Goal: Information Seeking & Learning: Understand process/instructions

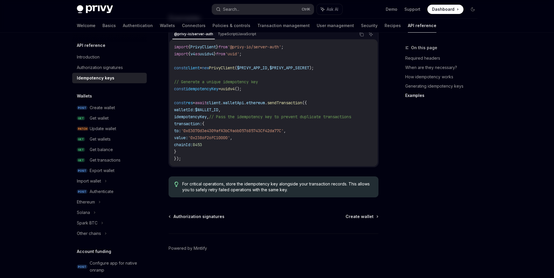
scroll to position [324, 0]
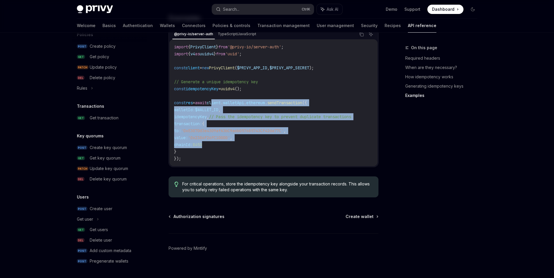
drag, startPoint x: 221, startPoint y: 95, endPoint x: 282, endPoint y: 135, distance: 73.4
click at [282, 135] on code "import { PrivyClient } from '@privy-io/server-auth' ; import { v4 as uuidv4 } f…" at bounding box center [273, 102] width 199 height 119
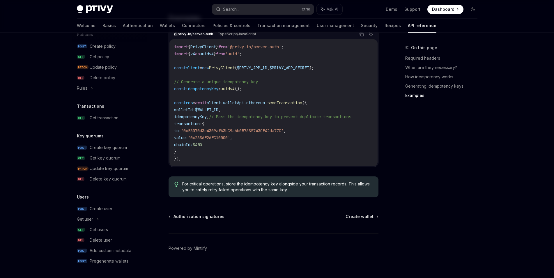
click at [279, 136] on code "import { PrivyClient } from '@privy-io/server-auth' ; import { v4 as uuidv4 } f…" at bounding box center [273, 102] width 199 height 119
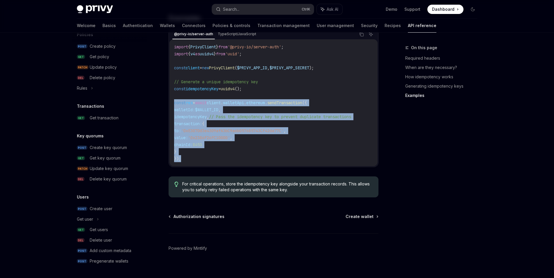
drag, startPoint x: 194, startPoint y: 148, endPoint x: 177, endPoint y: 100, distance: 51.6
click at [175, 96] on code "import { PrivyClient } from '@privy-io/server-auth' ; import { v4 as uuidv4 } f…" at bounding box center [273, 102] width 199 height 119
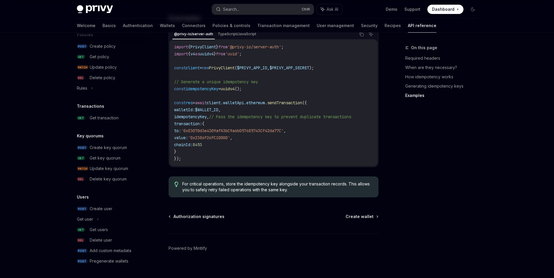
click at [177, 85] on code "import { PrivyClient } from '@privy-io/server-auth' ; import { v4 as uuidv4 } f…" at bounding box center [273, 102] width 199 height 119
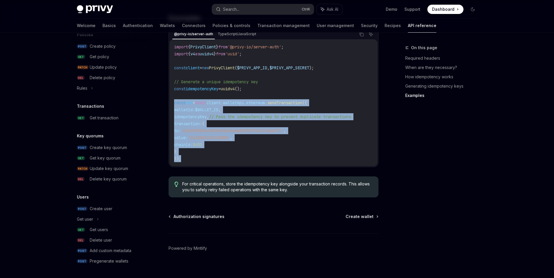
drag, startPoint x: 170, startPoint y: 94, endPoint x: 213, endPoint y: 151, distance: 71.5
click at [213, 151] on div "import { PrivyClient } from '@privy-io/server-auth' ; import { v4 as uuidv4 } f…" at bounding box center [274, 102] width 208 height 127
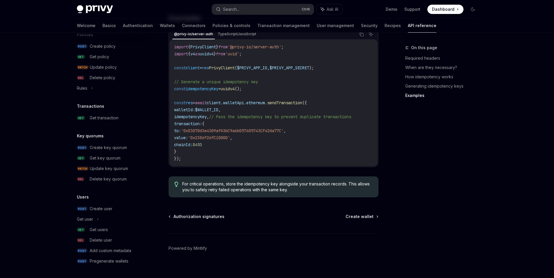
click at [213, 151] on code "import { PrivyClient } from '@privy-io/server-auth' ; import { v4 as uuidv4 } f…" at bounding box center [273, 102] width 199 height 119
click at [202, 142] on span "8453" at bounding box center [197, 144] width 9 height 5
click at [225, 142] on code "import { PrivyClient } from '@privy-io/server-auth' ; import { v4 as uuidv4 } f…" at bounding box center [273, 102] width 199 height 119
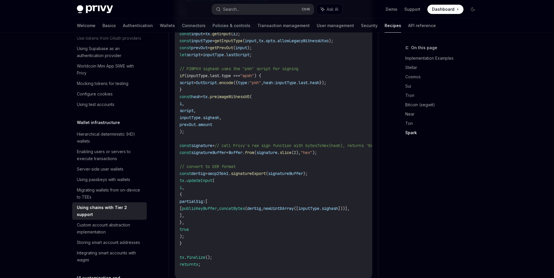
scroll to position [772, 0]
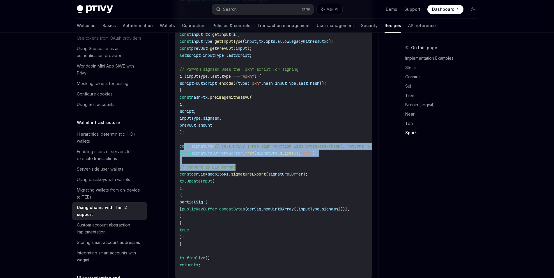
drag, startPoint x: 184, startPoint y: 139, endPoint x: 261, endPoint y: 159, distance: 79.1
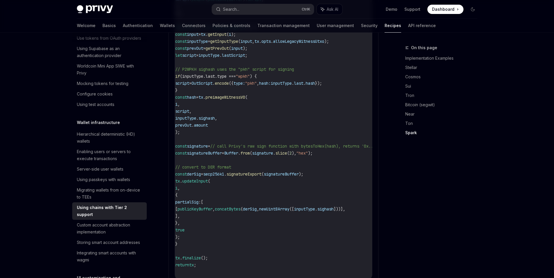
scroll to position [0, 0]
drag, startPoint x: 226, startPoint y: 139, endPoint x: 198, endPoint y: 134, distance: 28.6
click at [212, 151] on span "signatureBuffer" at bounding box center [208, 153] width 35 height 5
